Goal: Information Seeking & Learning: Learn about a topic

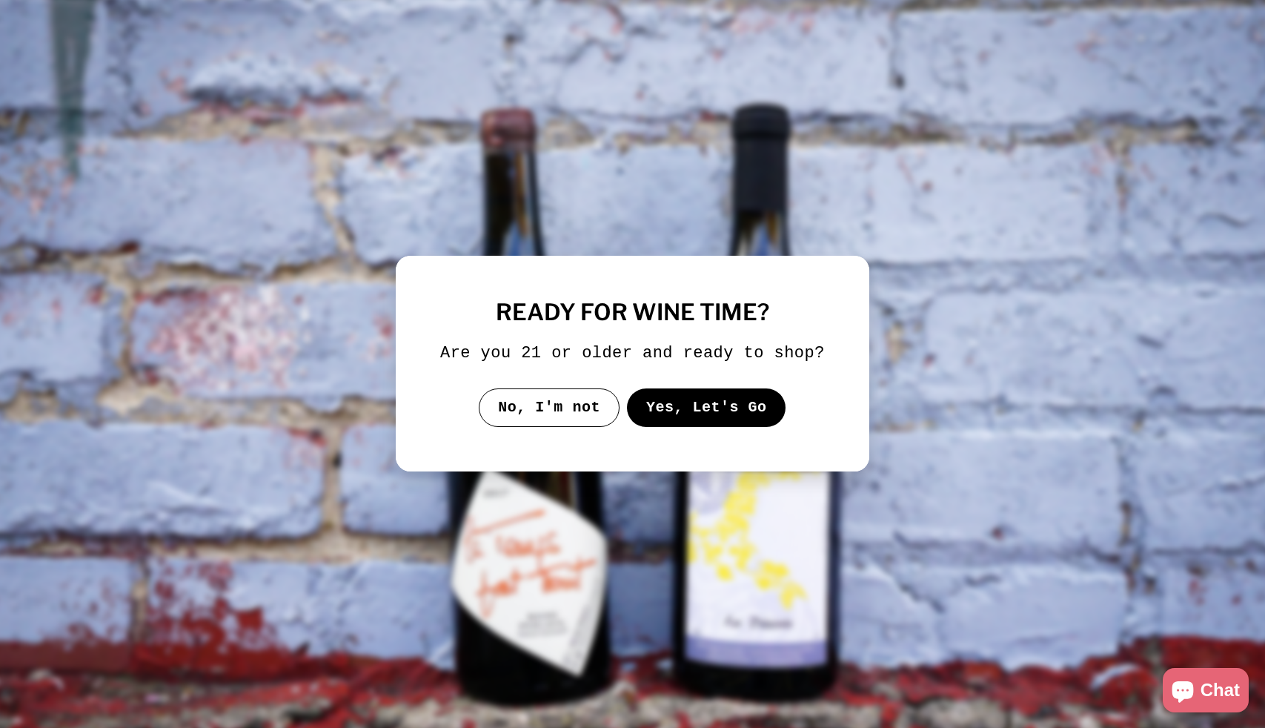
drag, startPoint x: 698, startPoint y: 415, endPoint x: 686, endPoint y: 411, distance: 12.4
click at [698, 415] on button "Yes, Let's Go" at bounding box center [706, 407] width 159 height 39
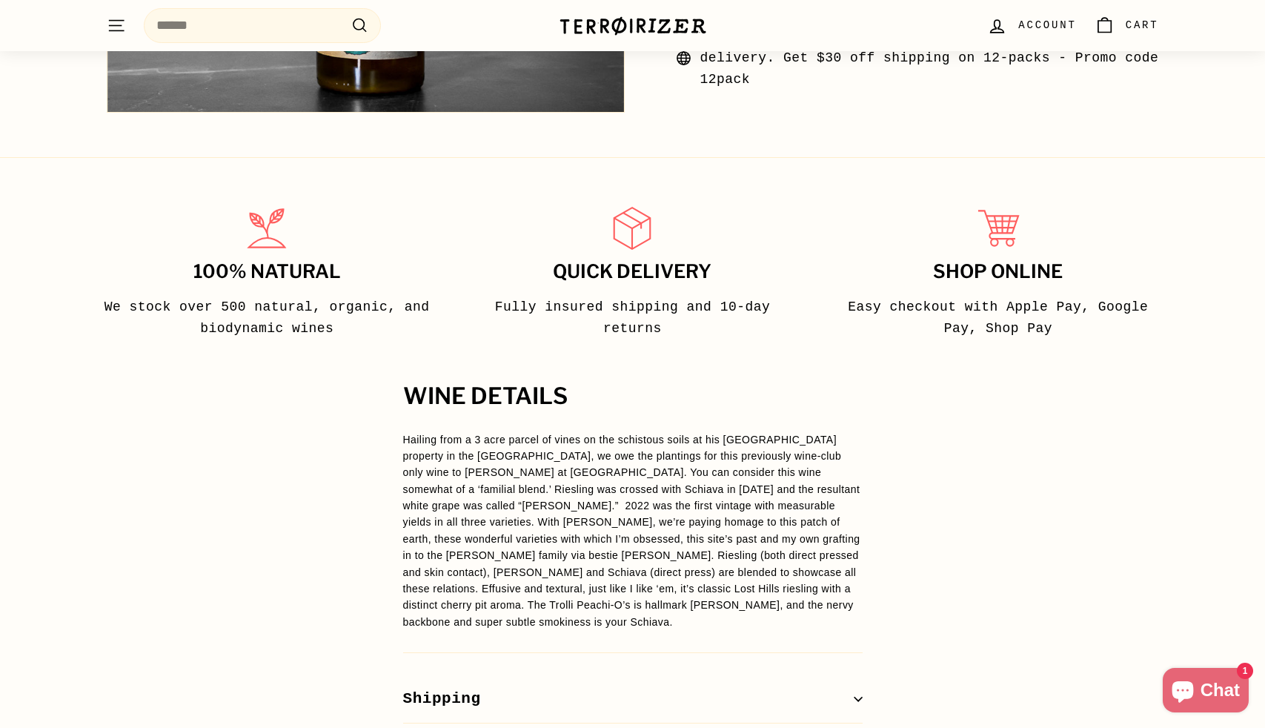
scroll to position [864, 0]
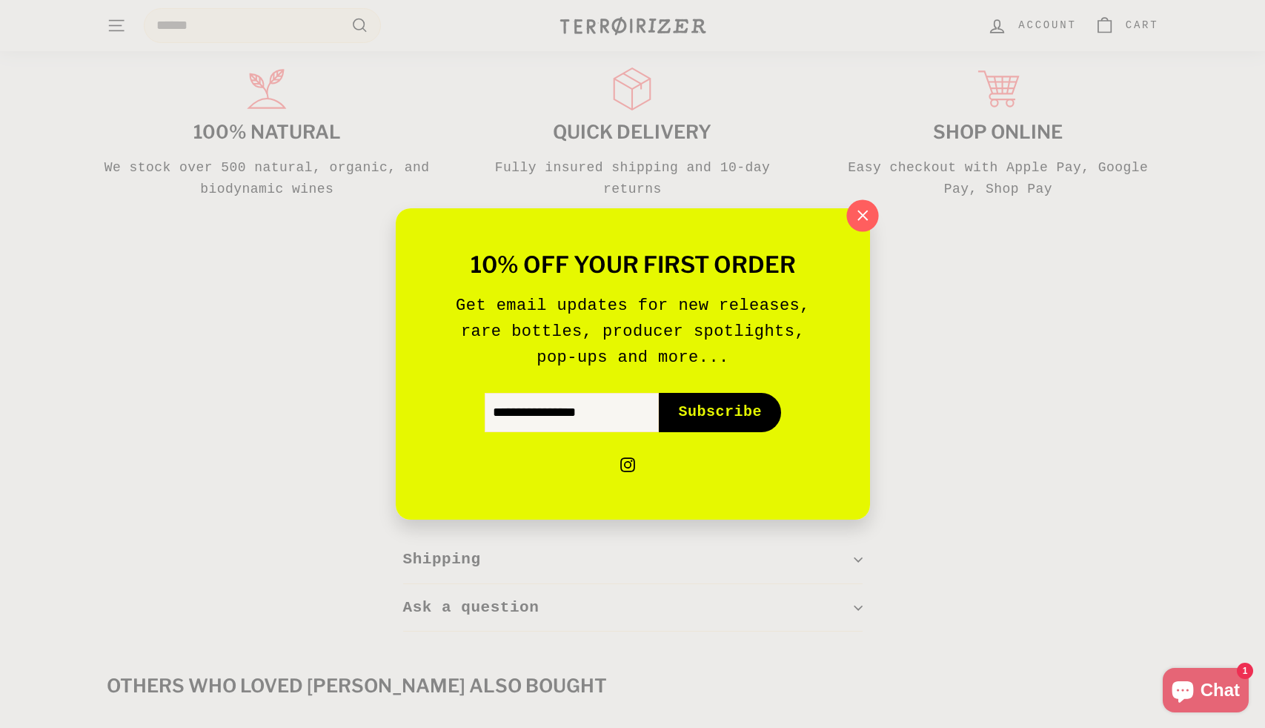
click at [863, 211] on icon "button" at bounding box center [862, 216] width 22 height 22
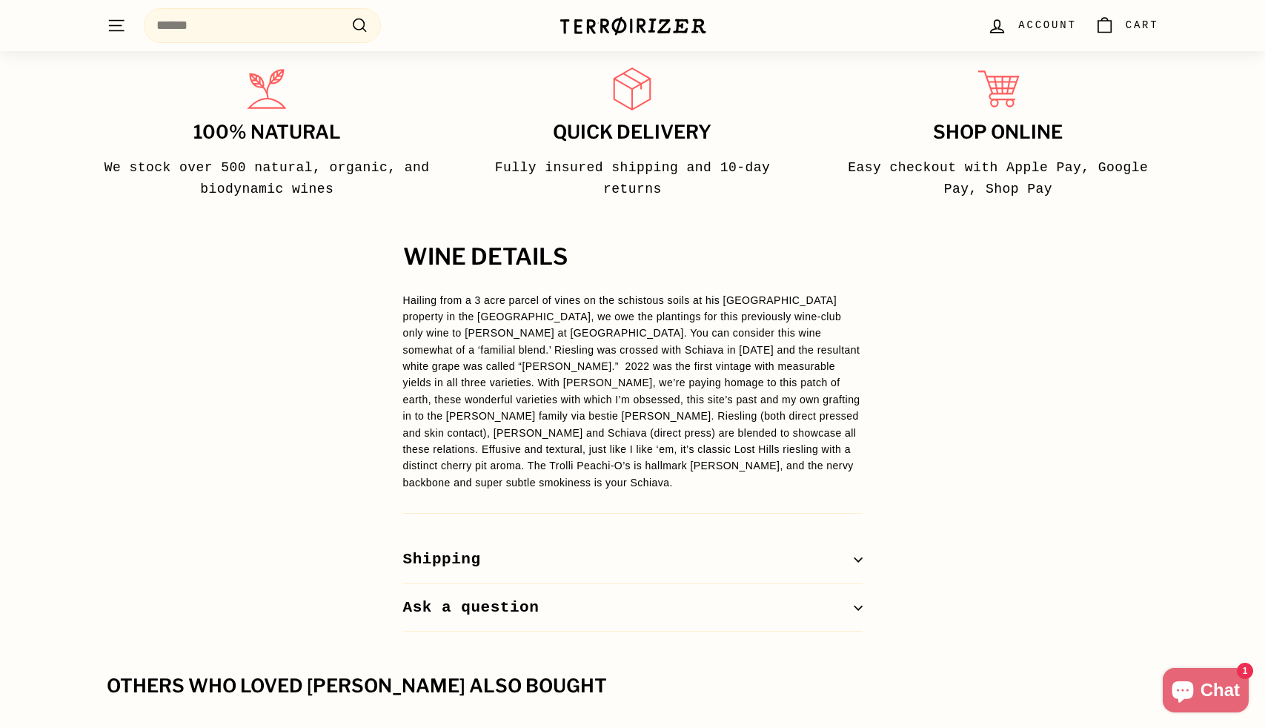
click at [485, 452] on p "Hailing from a 3 acre parcel of vines on the schistous soils at his [GEOGRAPHIC…" at bounding box center [633, 391] width 460 height 199
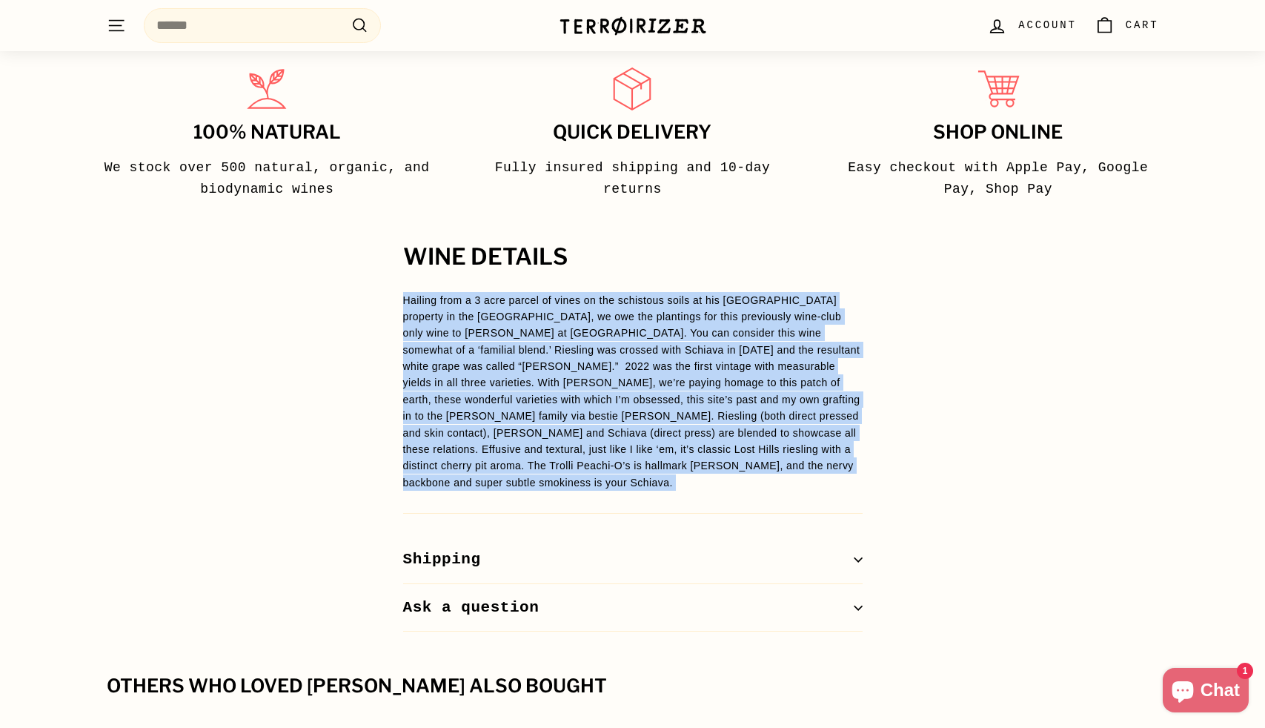
click at [485, 452] on p "Hailing from a 3 acre parcel of vines on the schistous soils at his [GEOGRAPHIC…" at bounding box center [633, 391] width 460 height 199
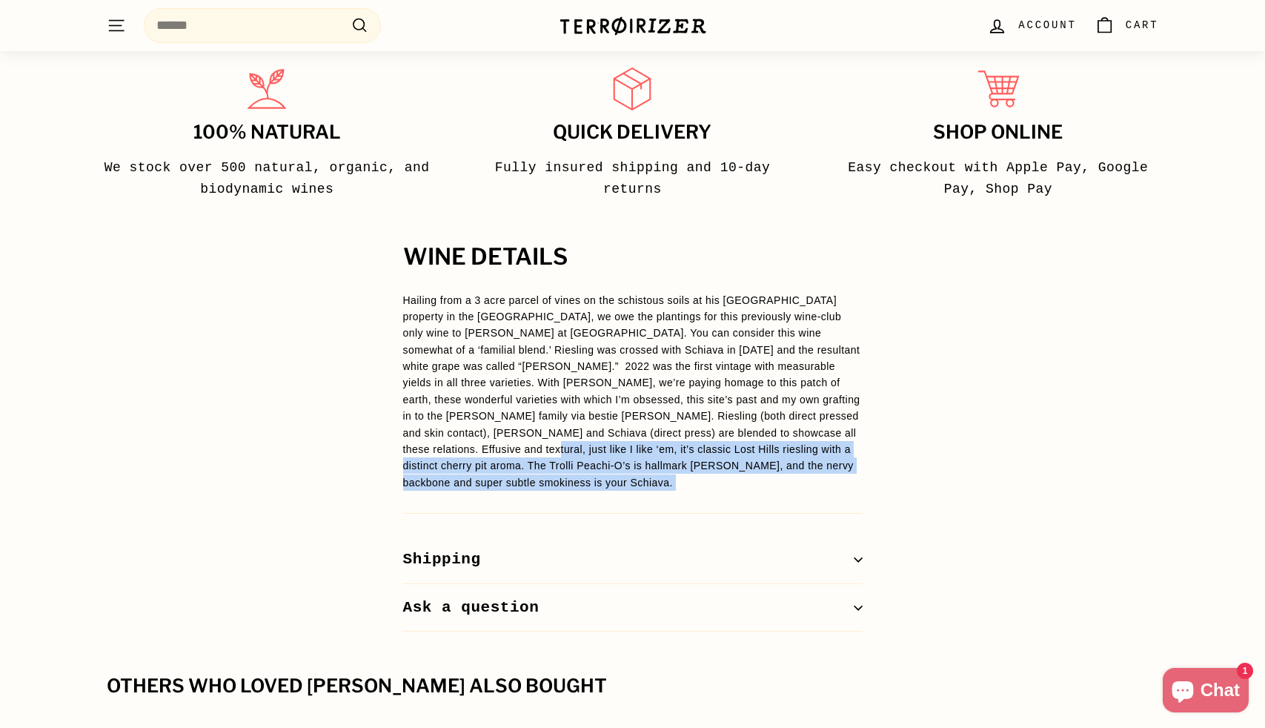
click at [508, 456] on p "Hailing from a 3 acre parcel of vines on the schistous soils at his [GEOGRAPHIC…" at bounding box center [633, 391] width 460 height 199
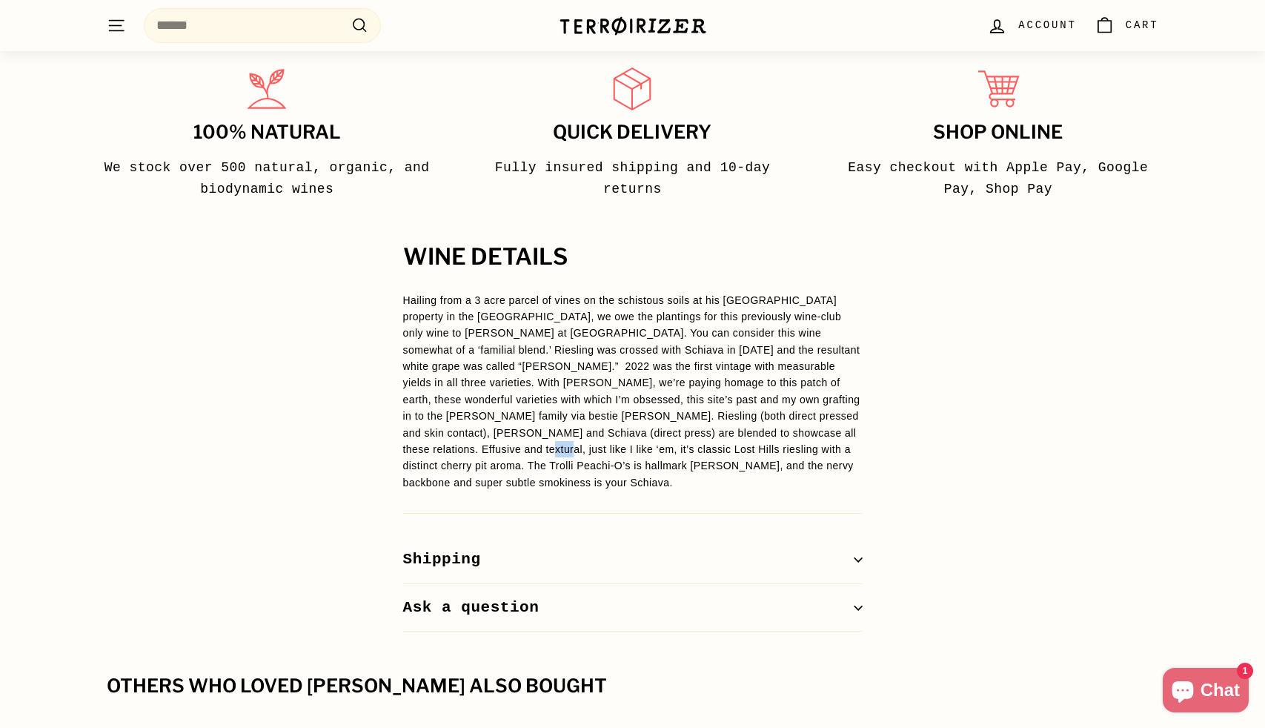
click at [508, 456] on p "Hailing from a 3 acre parcel of vines on the schistous soils at his [GEOGRAPHIC…" at bounding box center [633, 391] width 460 height 199
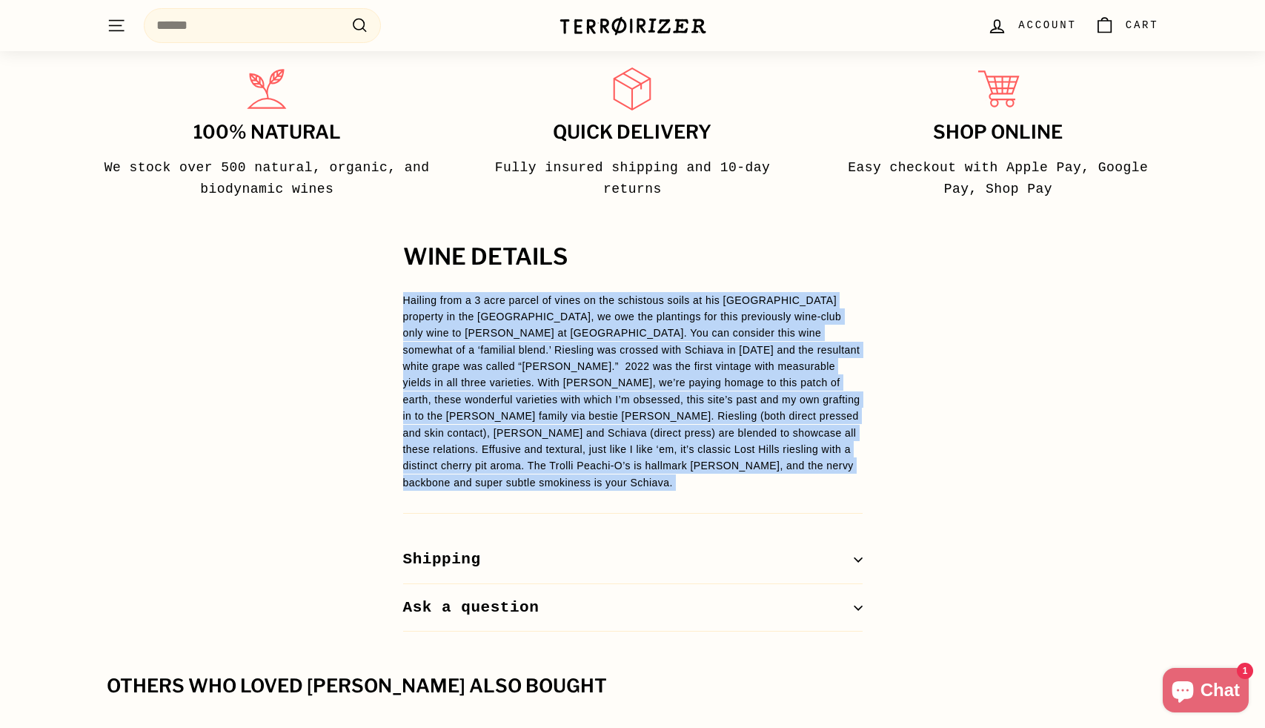
click at [508, 456] on p "Hailing from a 3 acre parcel of vines on the schistous soils at his [GEOGRAPHIC…" at bounding box center [633, 391] width 460 height 199
click at [645, 360] on p "Hailing from a 3 acre parcel of vines on the schistous soils at his [GEOGRAPHIC…" at bounding box center [633, 391] width 460 height 199
